Goal: Find specific page/section: Find specific page/section

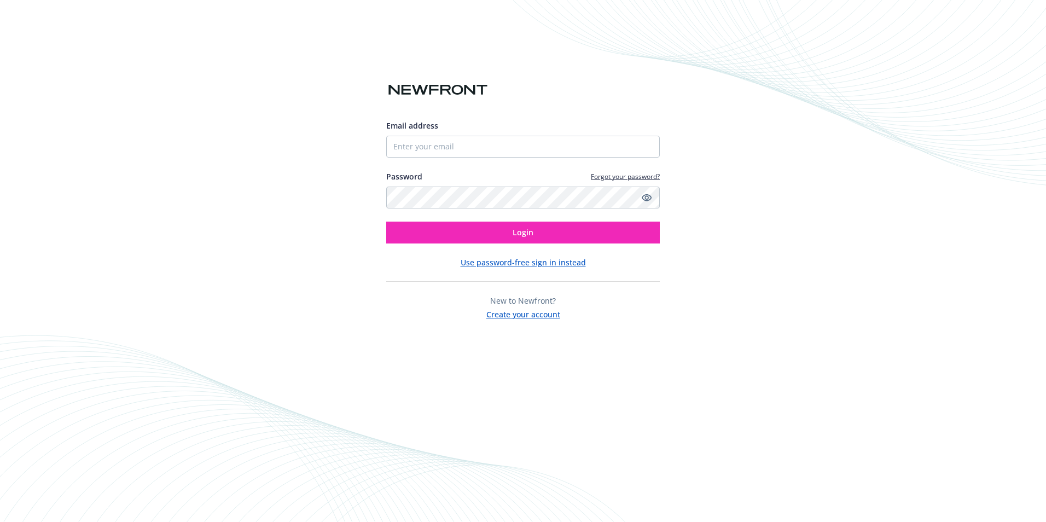
drag, startPoint x: 262, startPoint y: 168, endPoint x: 238, endPoint y: 137, distance: 39.1
click at [262, 168] on div "Email address Password Forgot your password? Login Use password-free sign in in…" at bounding box center [523, 261] width 1046 height 522
click at [463, 152] on input "Email address" at bounding box center [523, 147] width 274 height 22
type input "[PERSON_NAME][EMAIL_ADDRESS][PERSON_NAME][DOMAIN_NAME]"
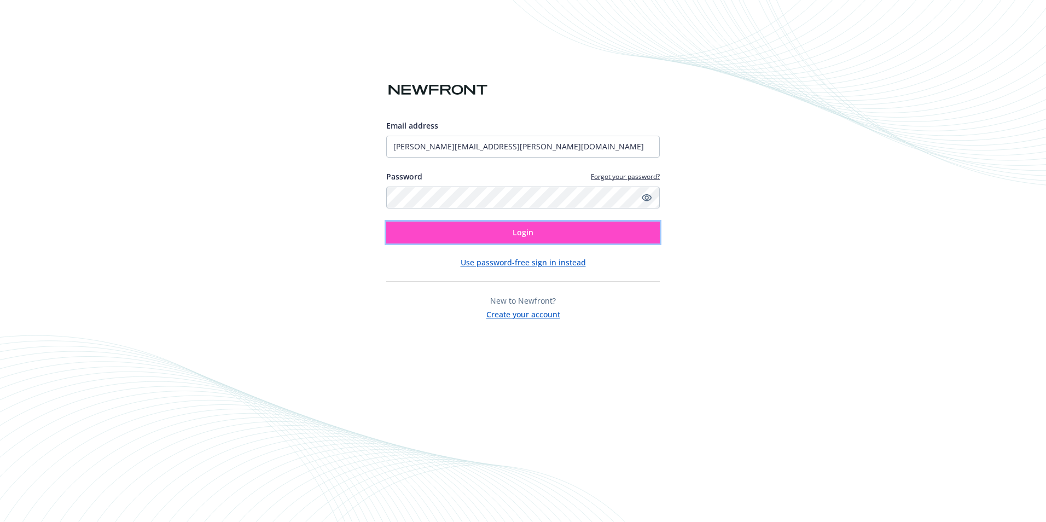
click at [515, 231] on span "Login" at bounding box center [523, 232] width 21 height 10
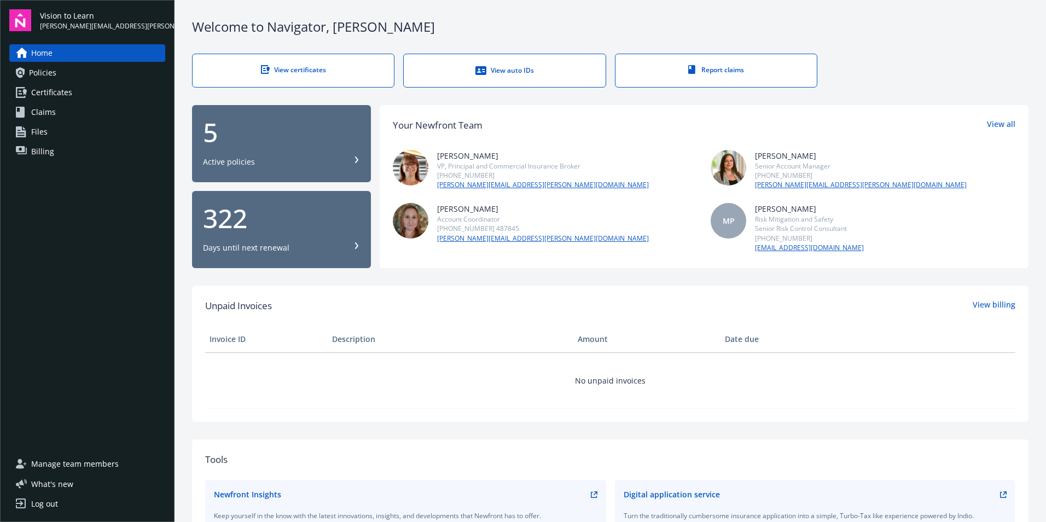
click at [40, 72] on span "Policies" at bounding box center [42, 73] width 27 height 18
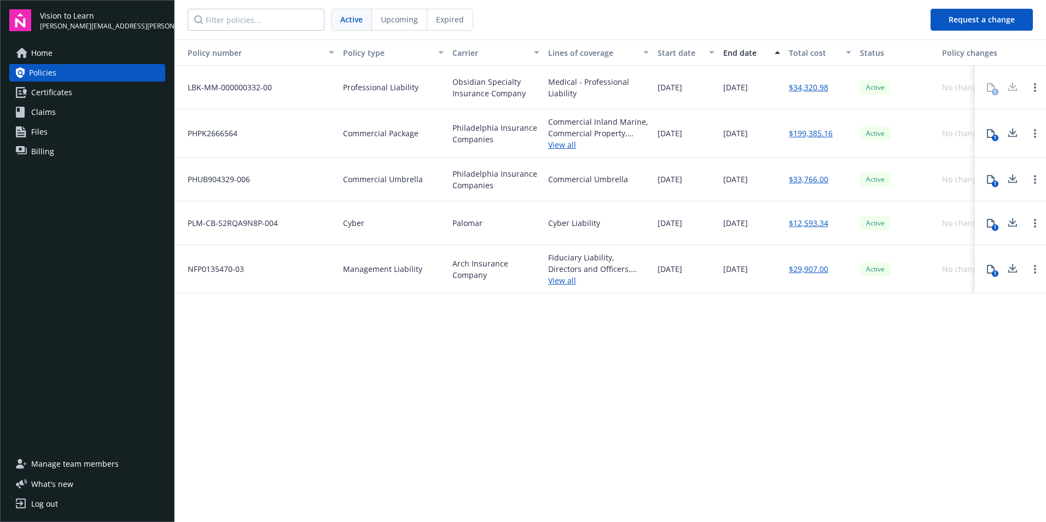
click at [441, 18] on span "Expired" at bounding box center [450, 19] width 28 height 11
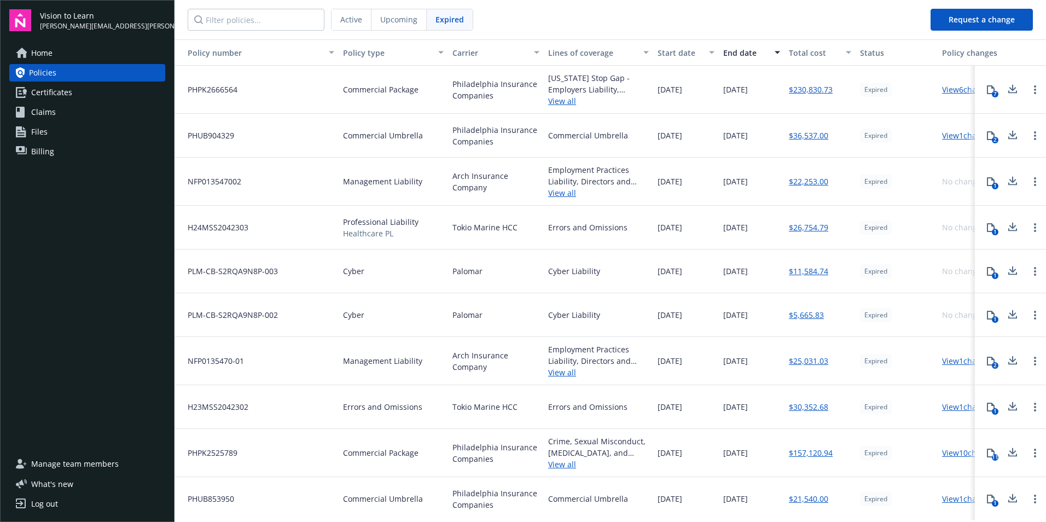
click at [952, 92] on link "View 6 changes" at bounding box center [968, 89] width 52 height 10
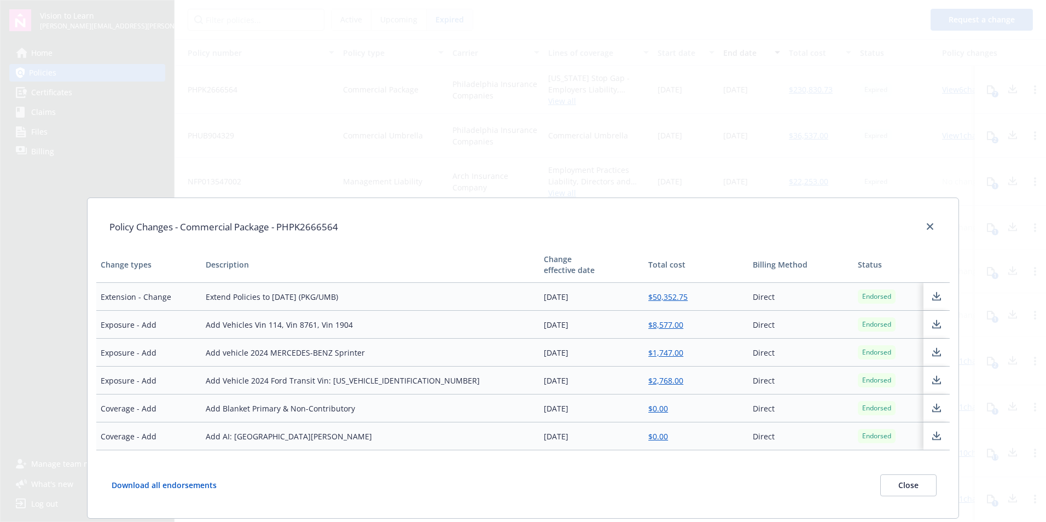
scroll to position [67, 0]
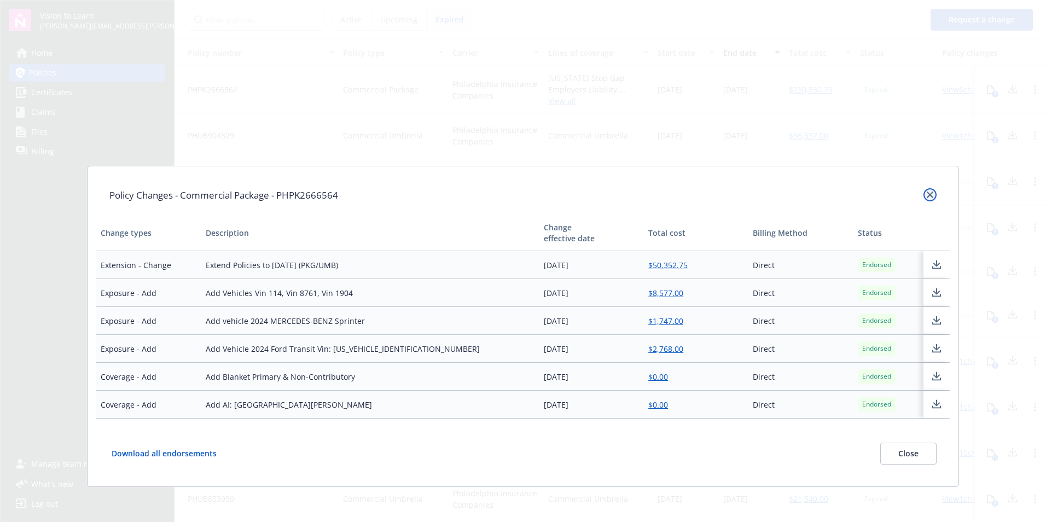
click at [927, 192] on icon "close" at bounding box center [930, 194] width 7 height 7
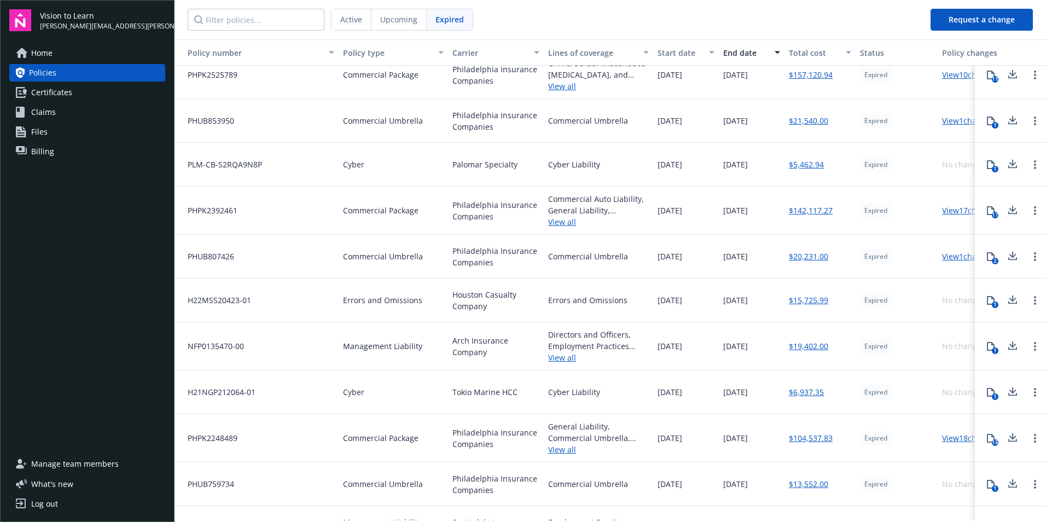
scroll to position [365, 0]
